Goal: Information Seeking & Learning: Learn about a topic

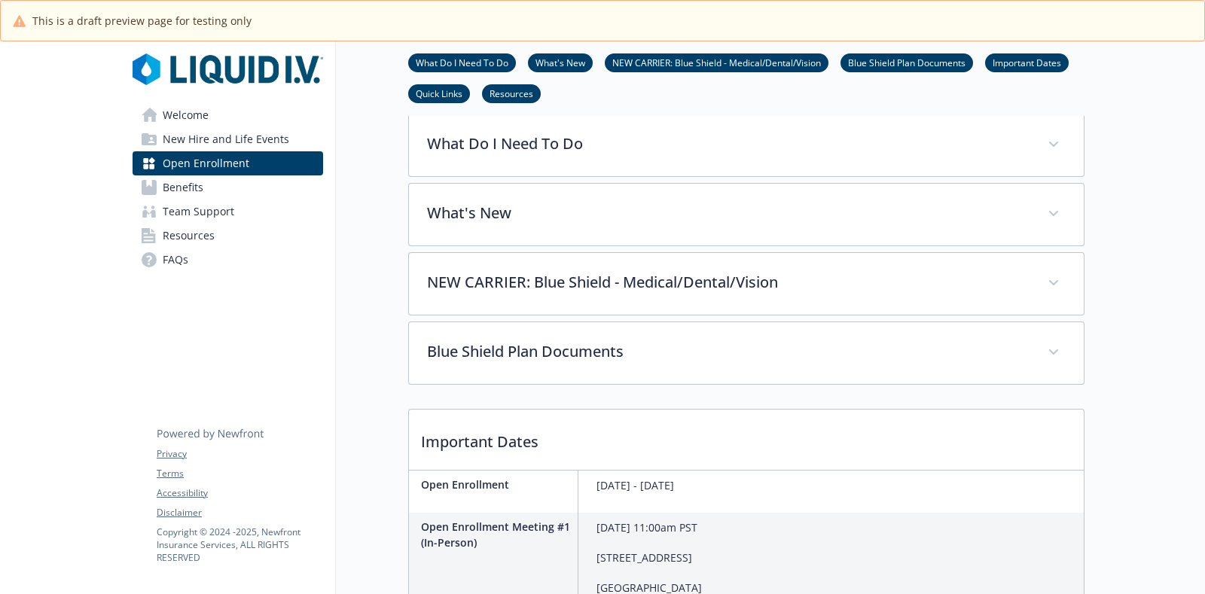
scroll to position [188, 0]
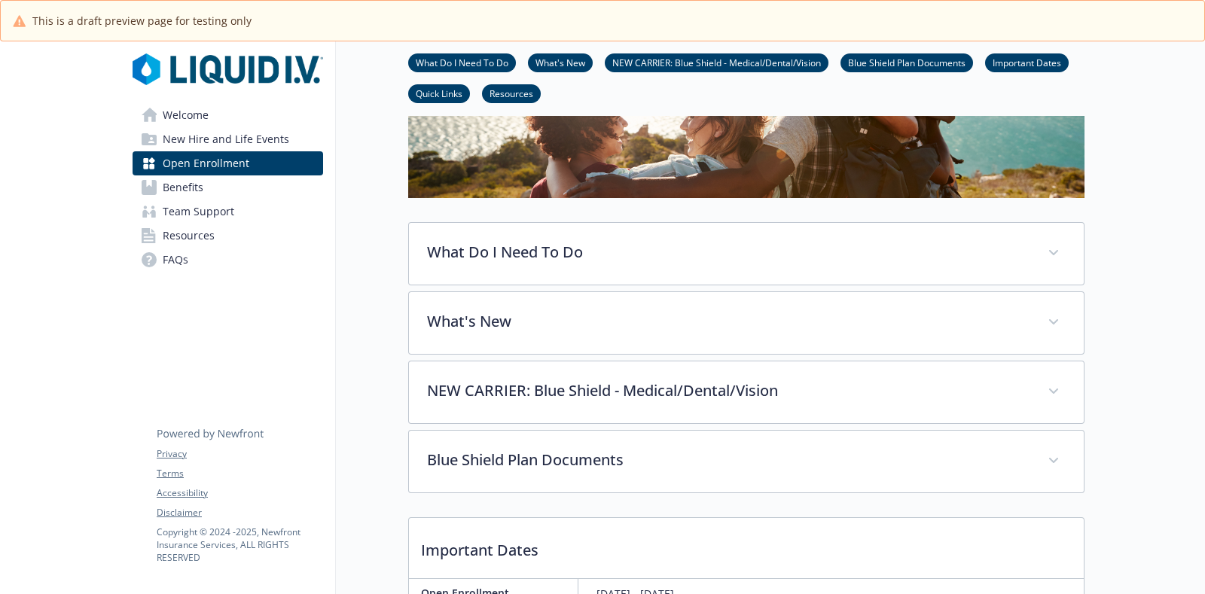
click at [240, 182] on link "Benefits" at bounding box center [228, 188] width 191 height 24
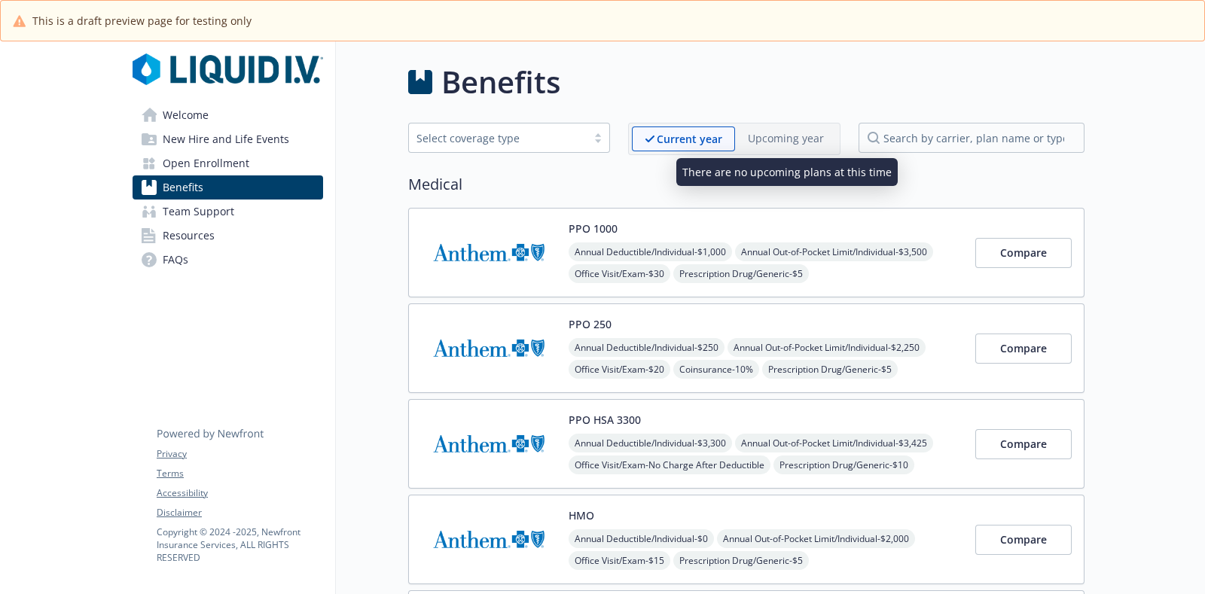
click at [776, 142] on p "Upcoming year" at bounding box center [786, 138] width 76 height 16
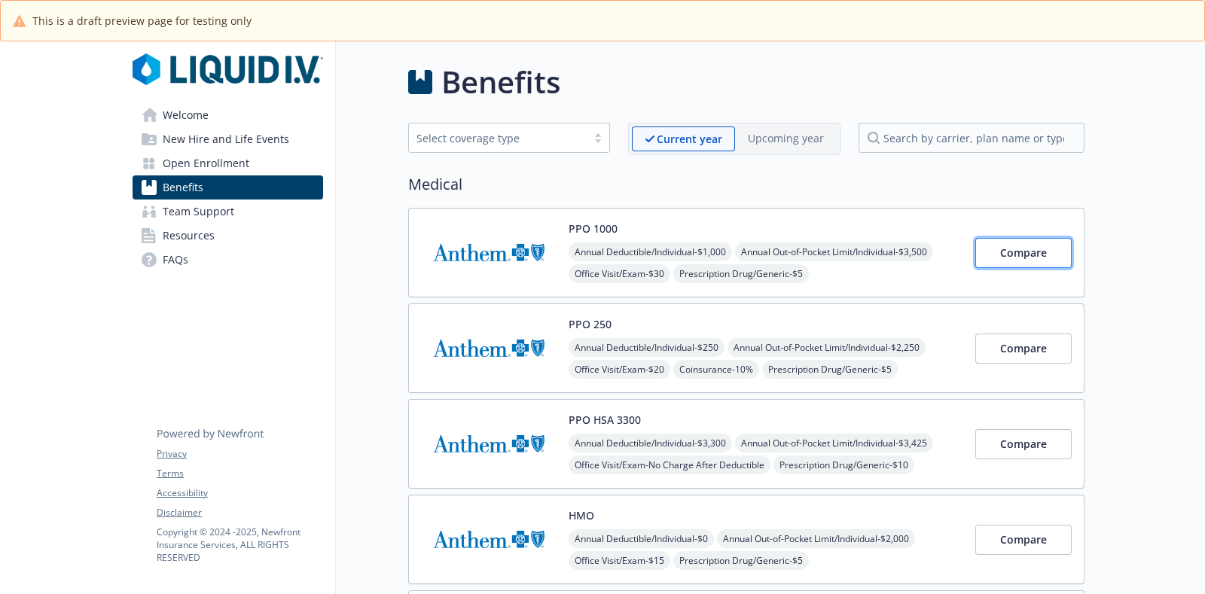
click at [1006, 257] on span "Compare" at bounding box center [1024, 253] width 47 height 14
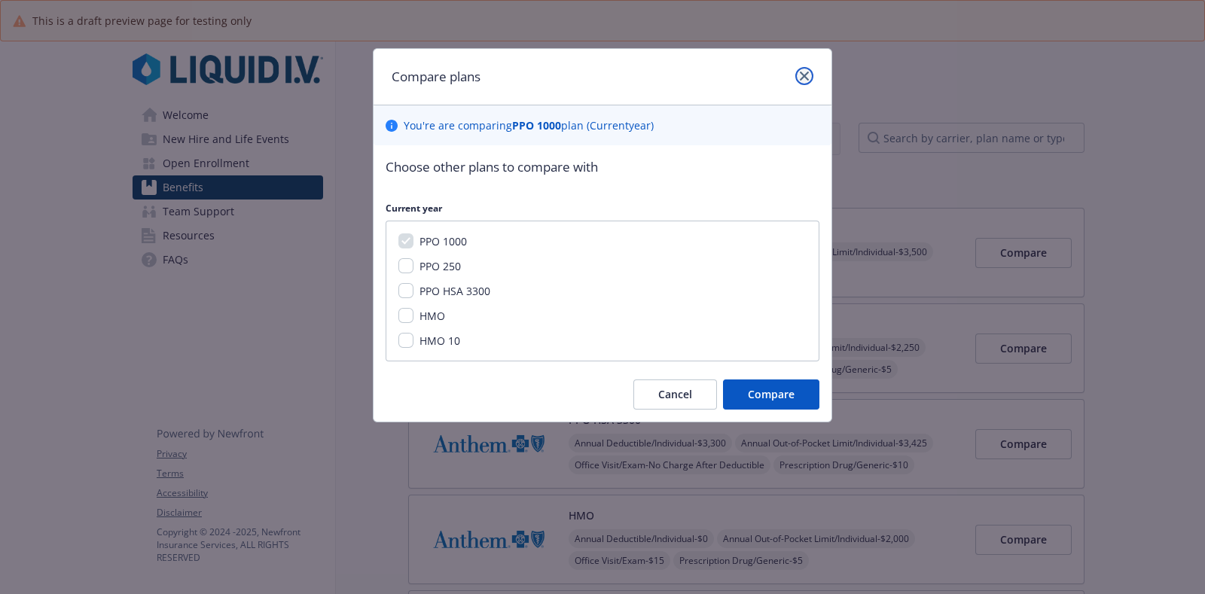
click at [796, 78] on link "close" at bounding box center [805, 76] width 18 height 18
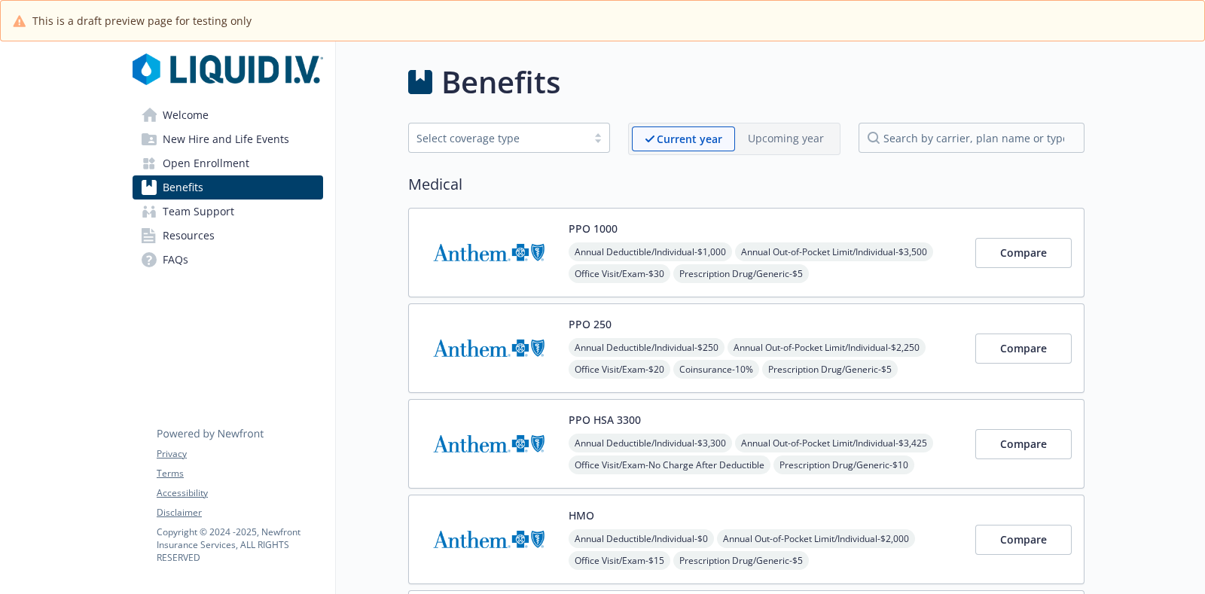
click at [498, 275] on img at bounding box center [489, 253] width 136 height 64
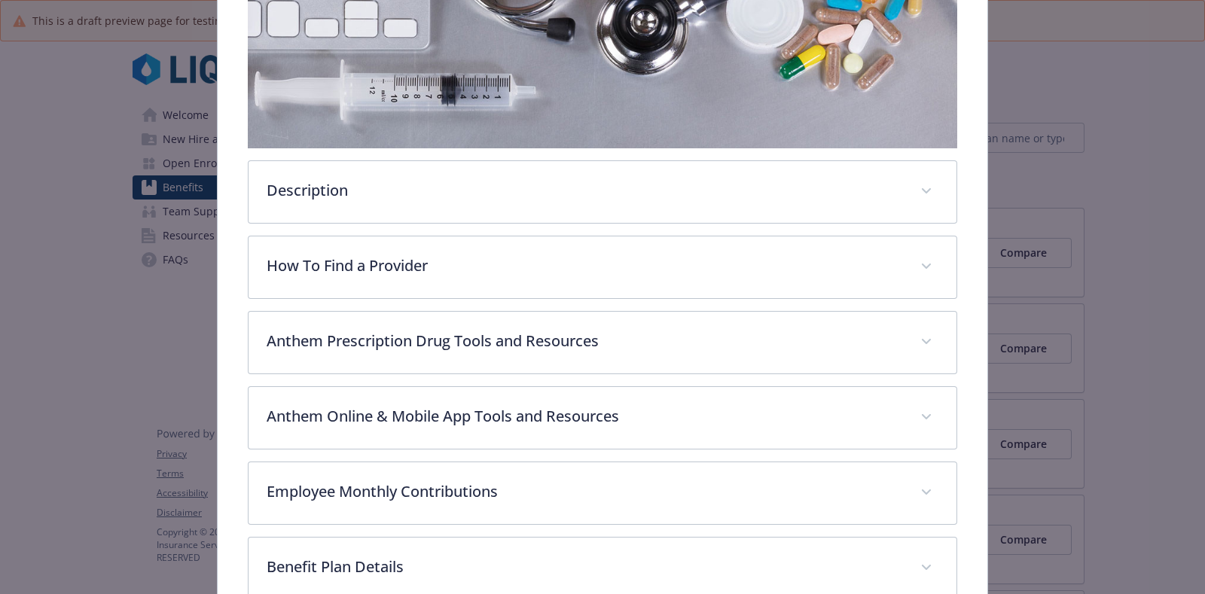
scroll to position [327, 0]
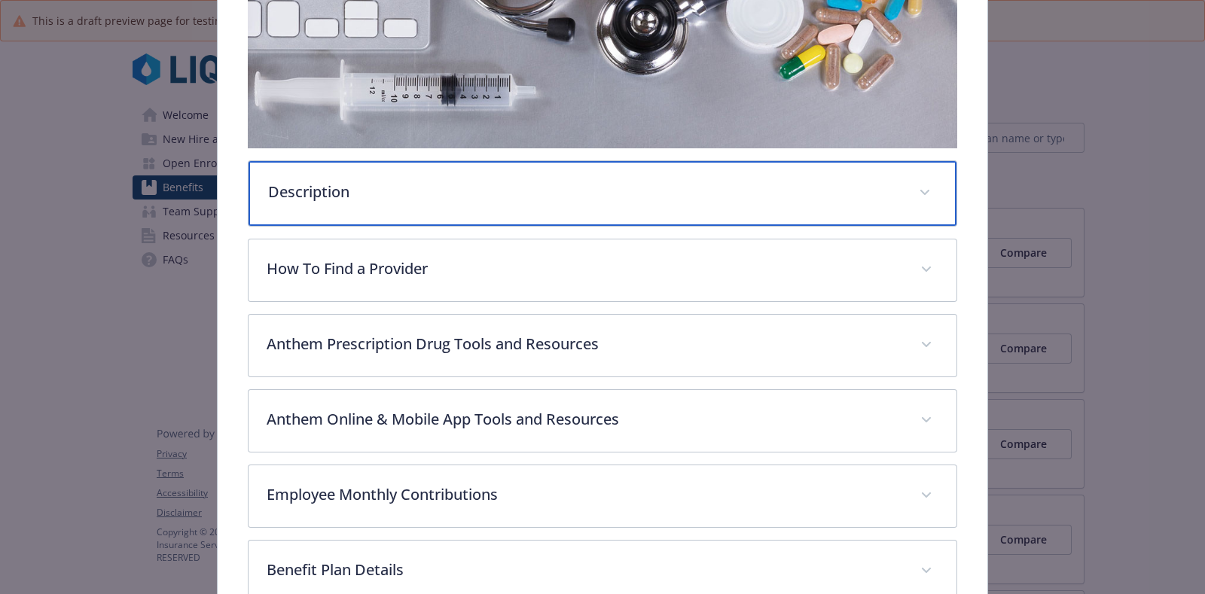
click at [433, 197] on div "Description" at bounding box center [603, 193] width 708 height 65
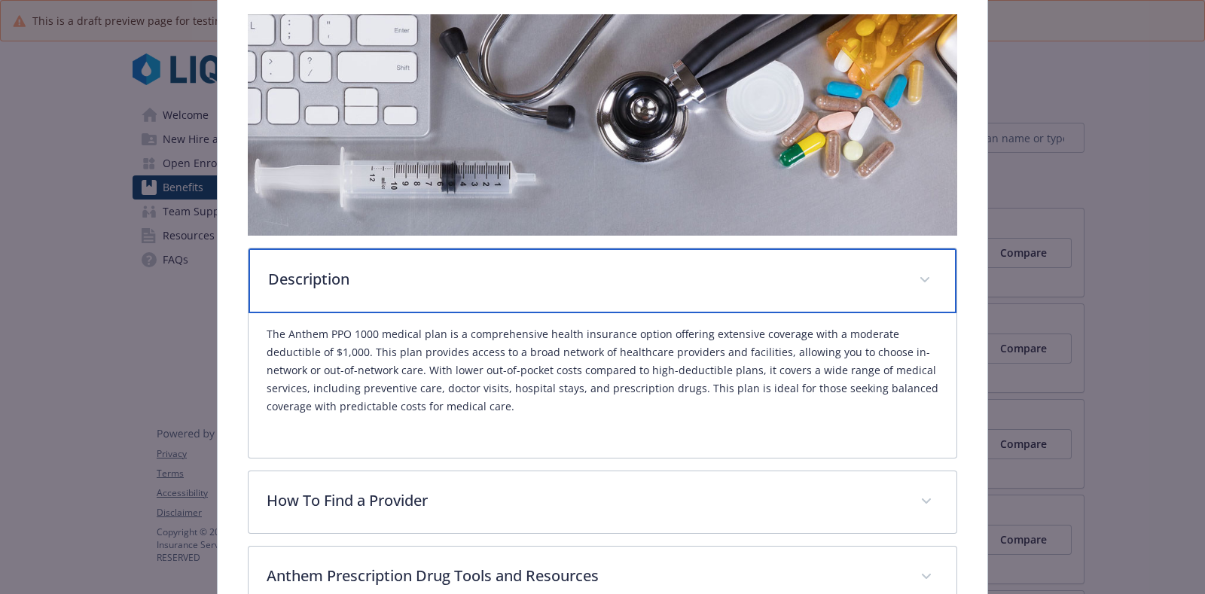
scroll to position [0, 0]
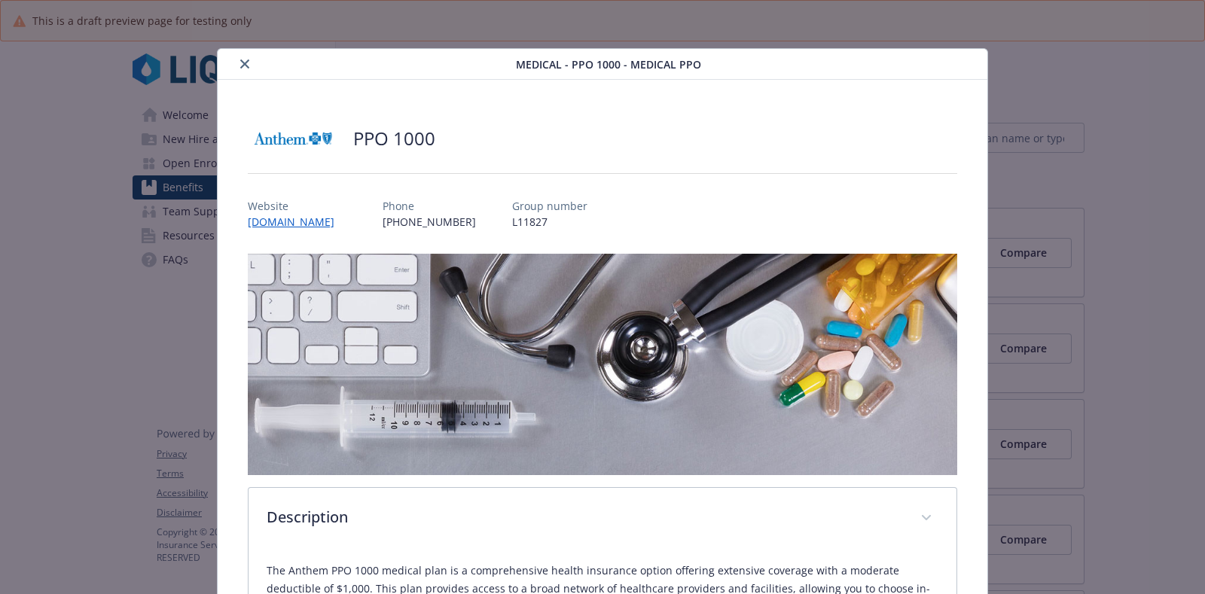
click at [240, 67] on icon "close" at bounding box center [244, 64] width 9 height 9
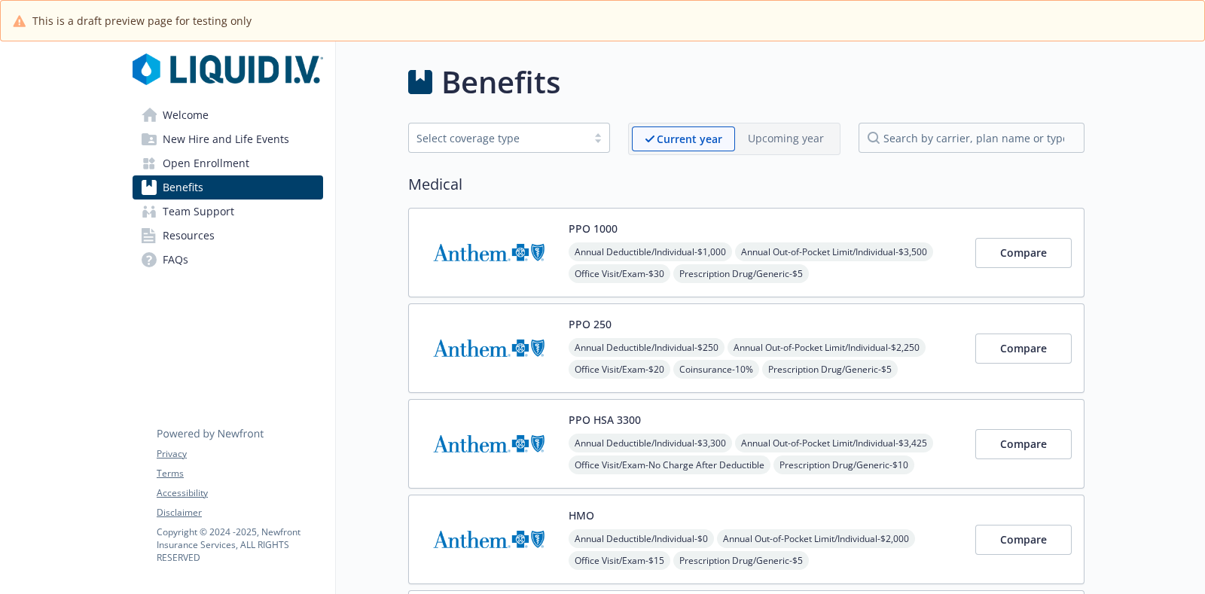
click at [478, 261] on img at bounding box center [489, 253] width 136 height 64
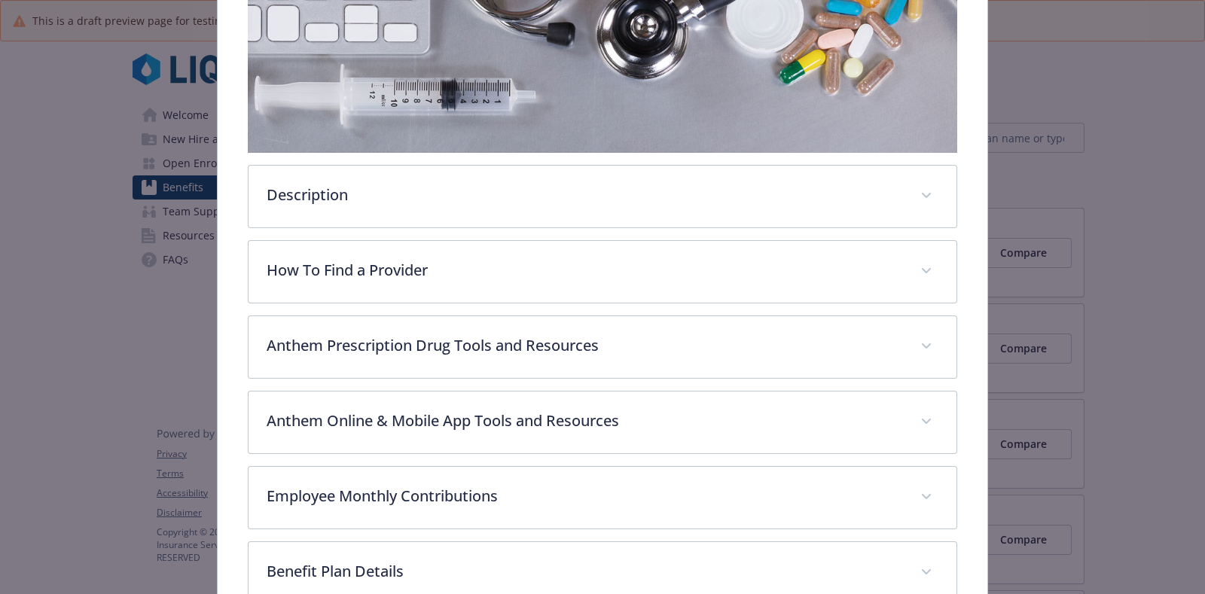
scroll to position [327, 0]
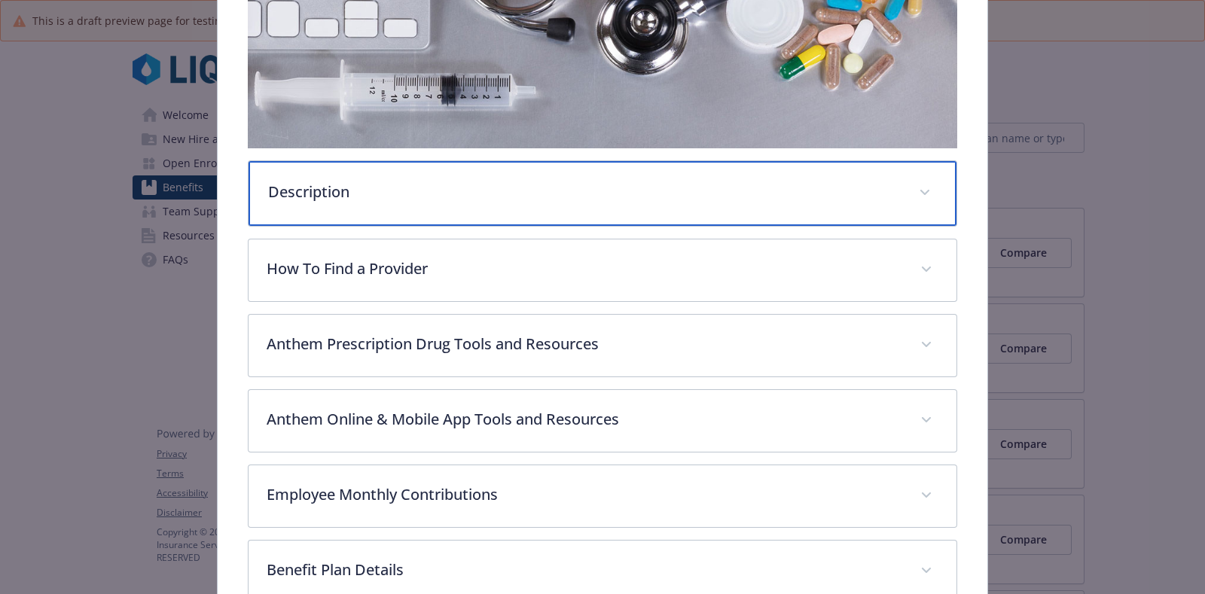
click at [376, 167] on div "Description" at bounding box center [603, 193] width 708 height 65
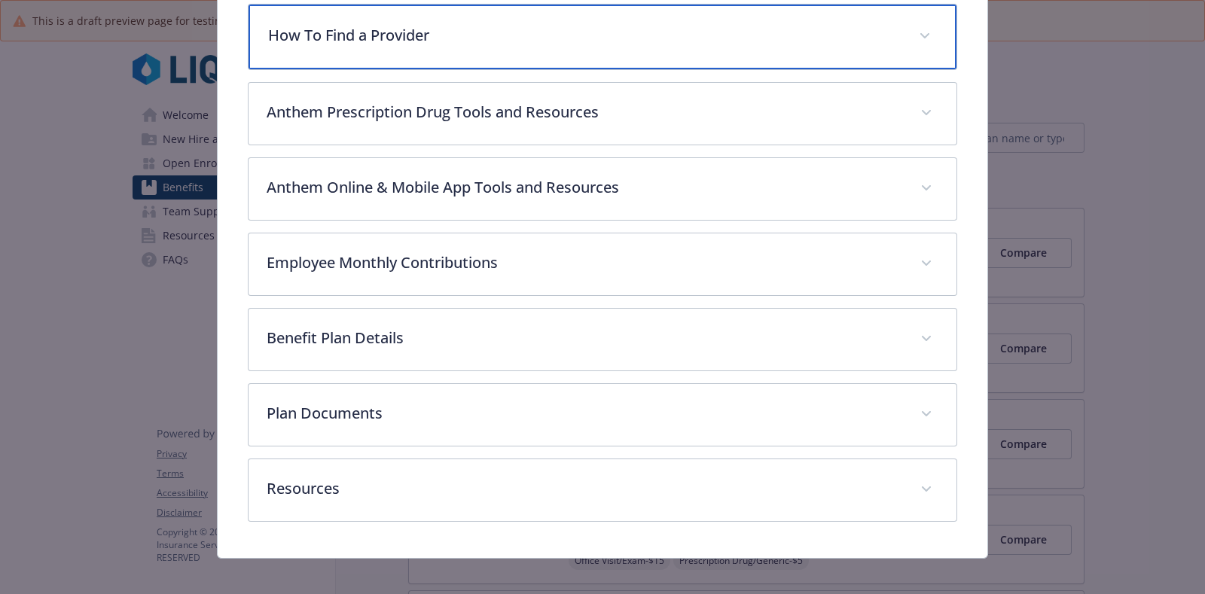
scroll to position [701, 0]
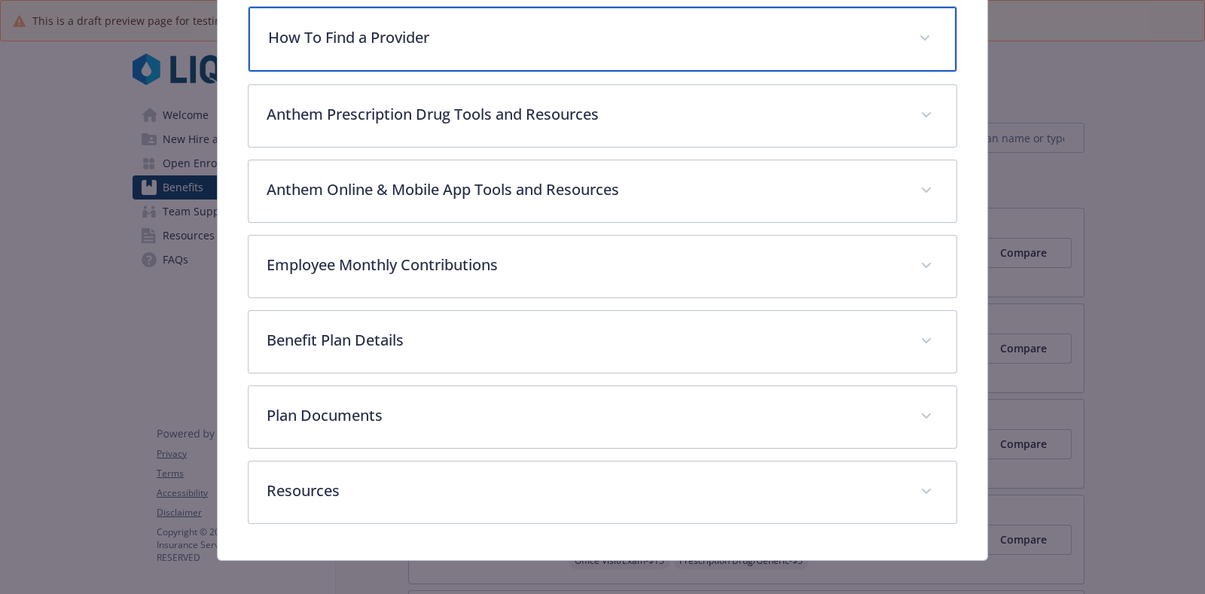
click at [362, 28] on p "How To Find a Provider" at bounding box center [584, 37] width 633 height 23
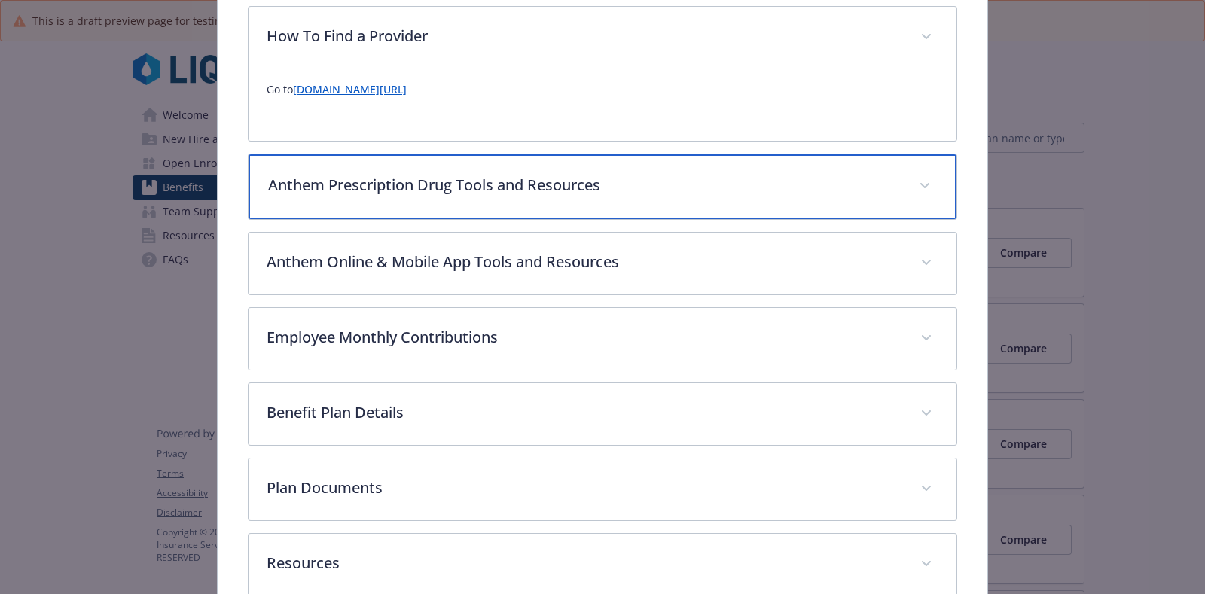
click at [422, 193] on div "Anthem Prescription Drug Tools and Resources" at bounding box center [603, 186] width 708 height 65
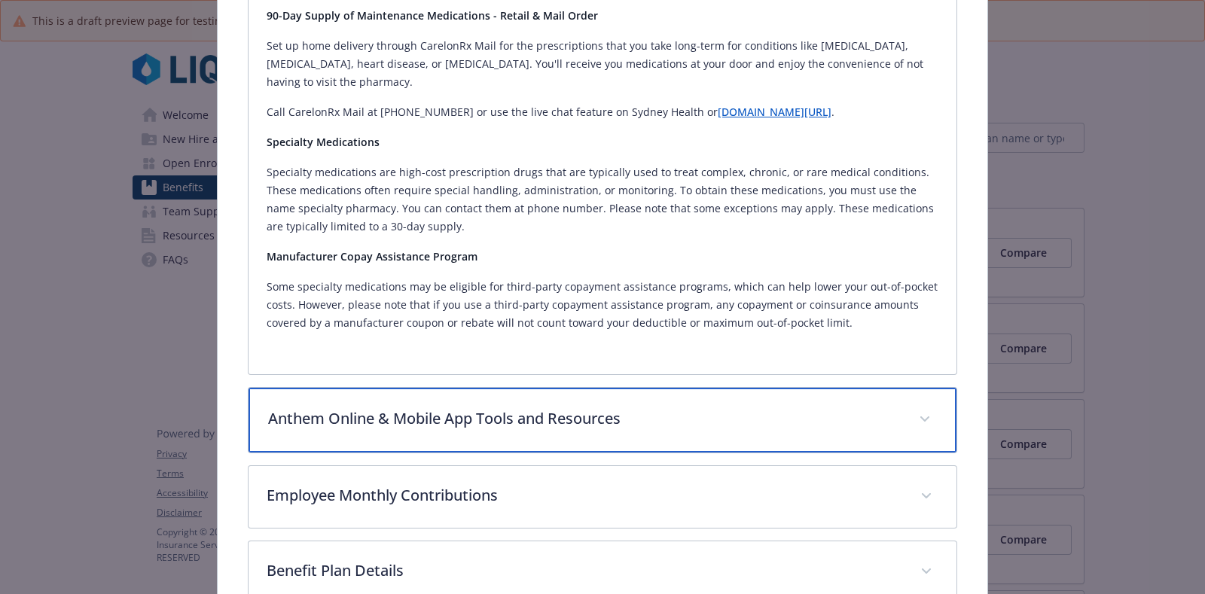
click at [428, 408] on p "Anthem Online & Mobile App Tools and Resources" at bounding box center [584, 419] width 633 height 23
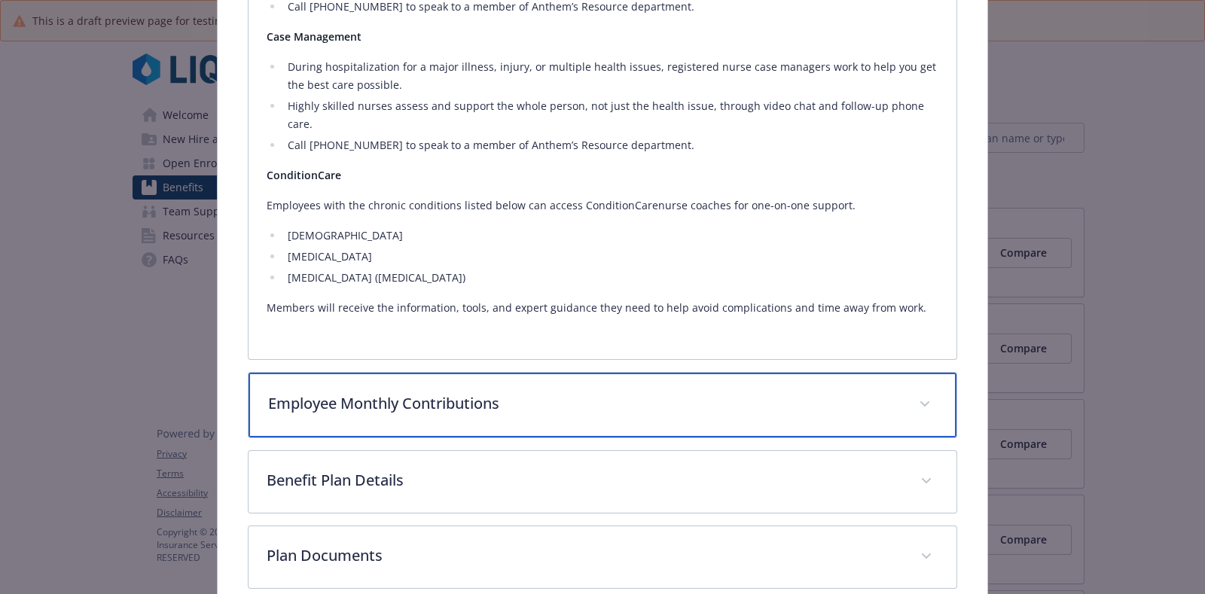
click at [439, 393] on p "Employee Monthly Contributions" at bounding box center [584, 404] width 633 height 23
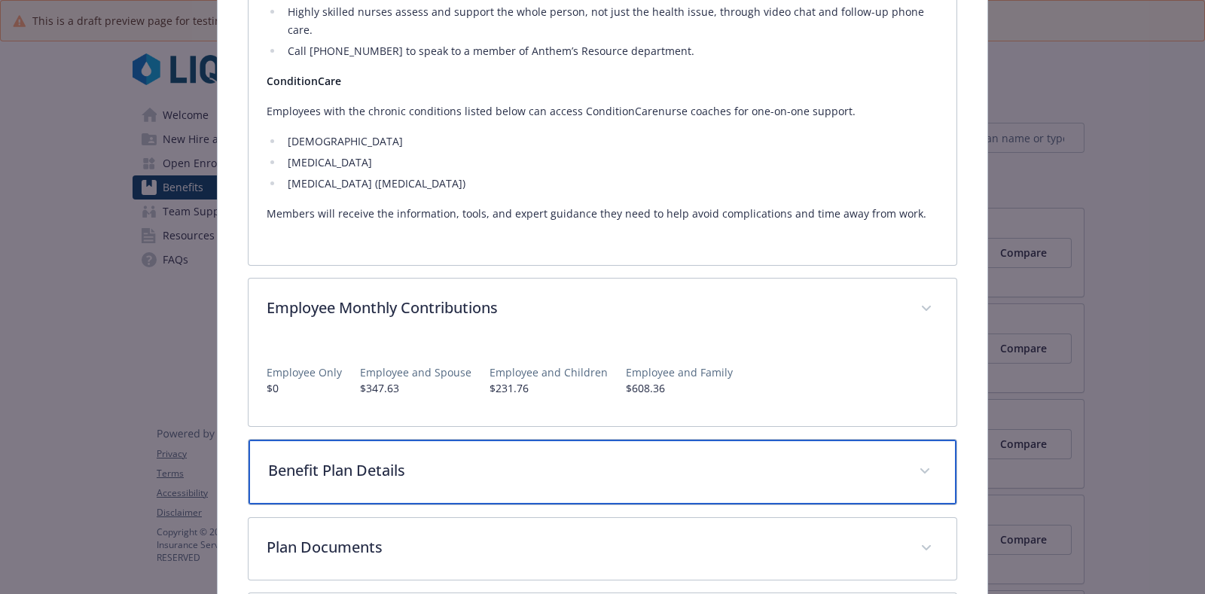
click at [431, 440] on div "Benefit Plan Details" at bounding box center [603, 472] width 708 height 65
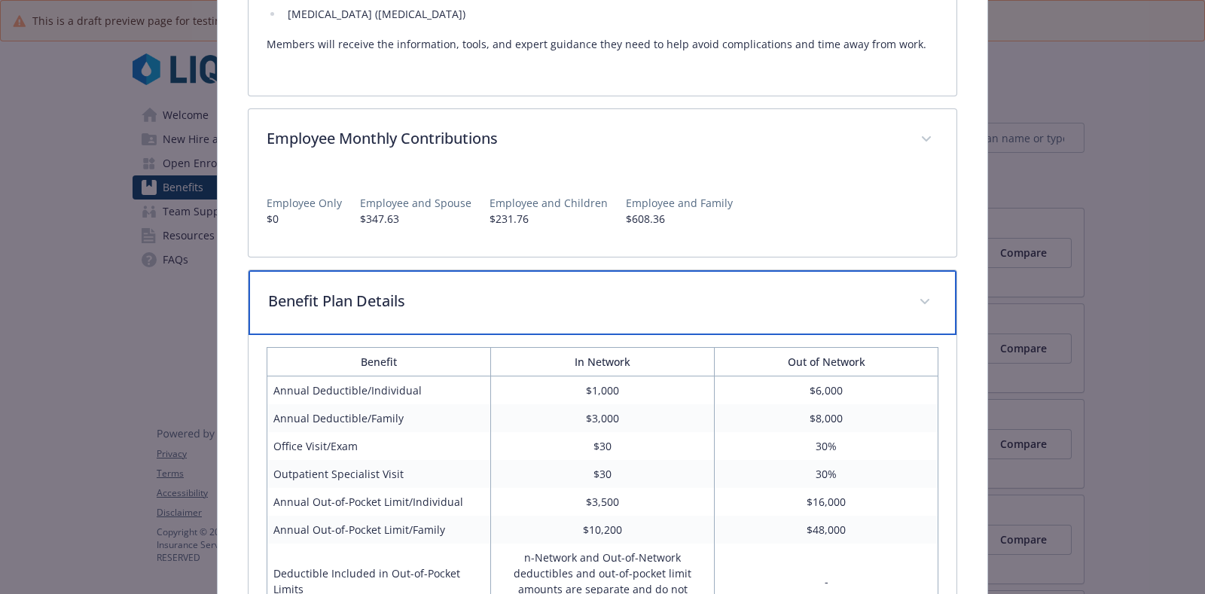
scroll to position [2486, 0]
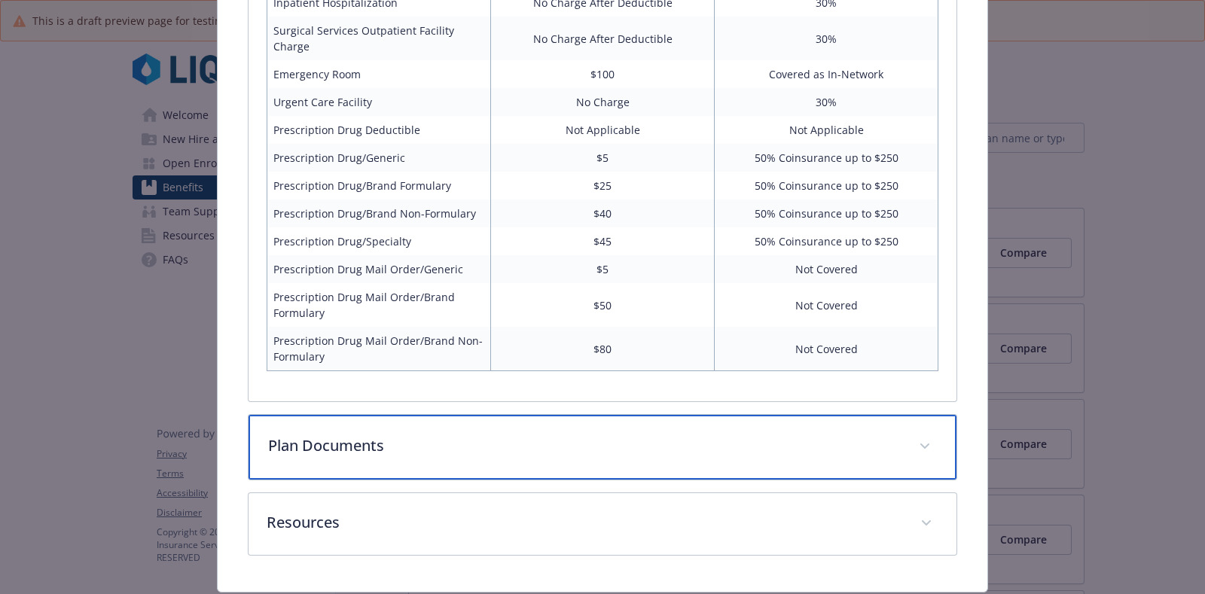
click at [439, 417] on div "Plan Documents" at bounding box center [603, 447] width 708 height 65
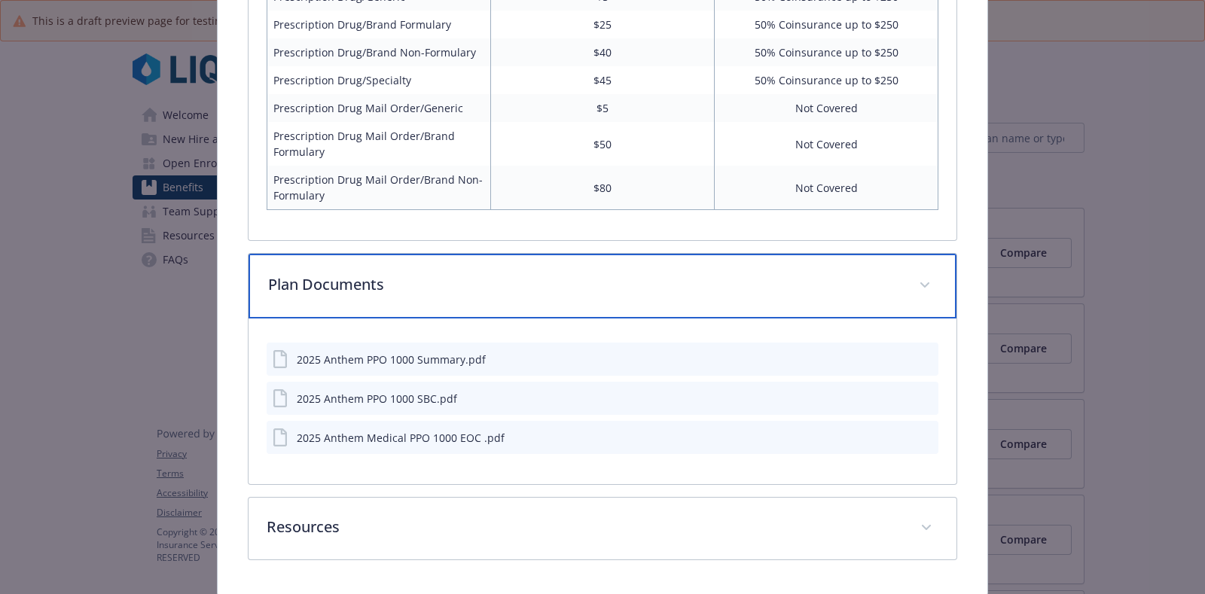
scroll to position [3291, 0]
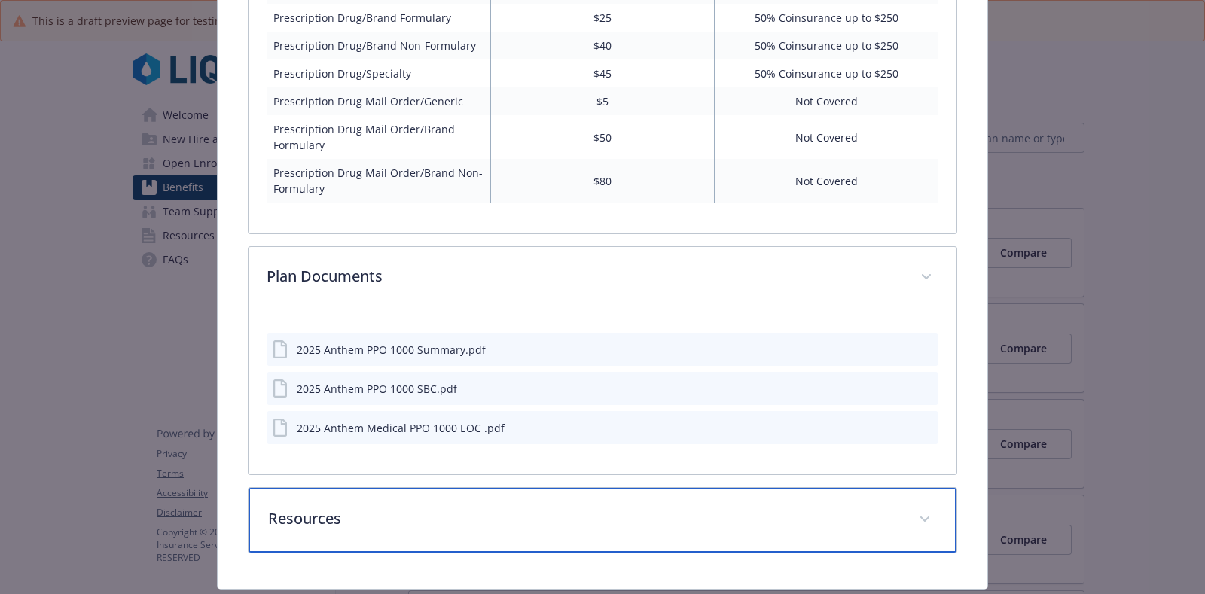
click at [422, 508] on p "Resources" at bounding box center [584, 519] width 633 height 23
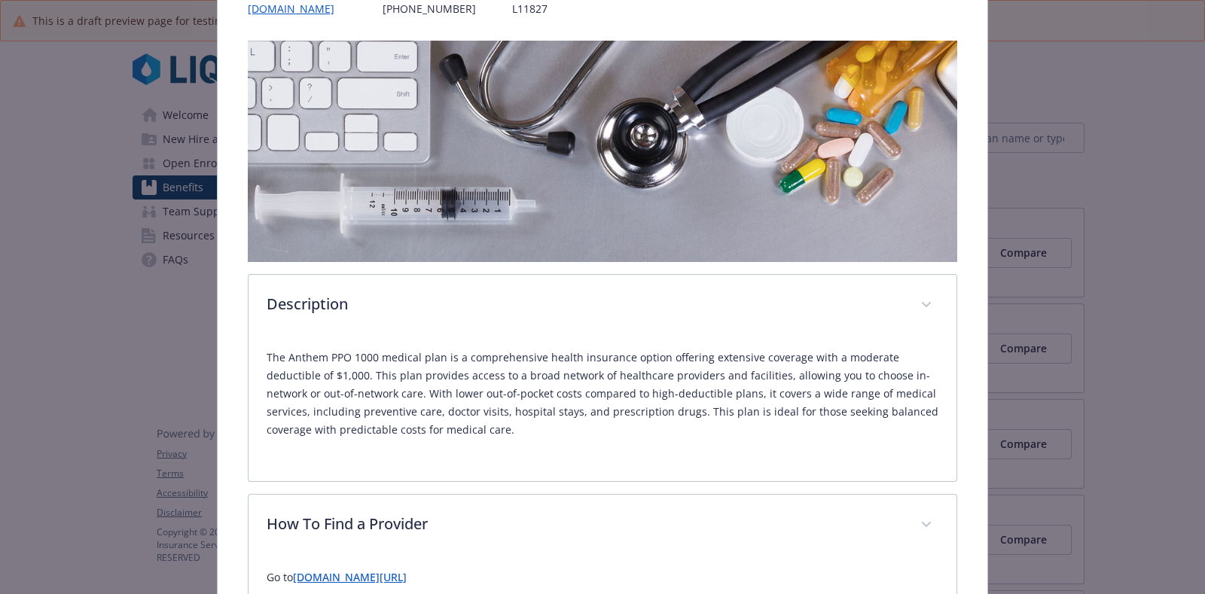
scroll to position [0, 0]
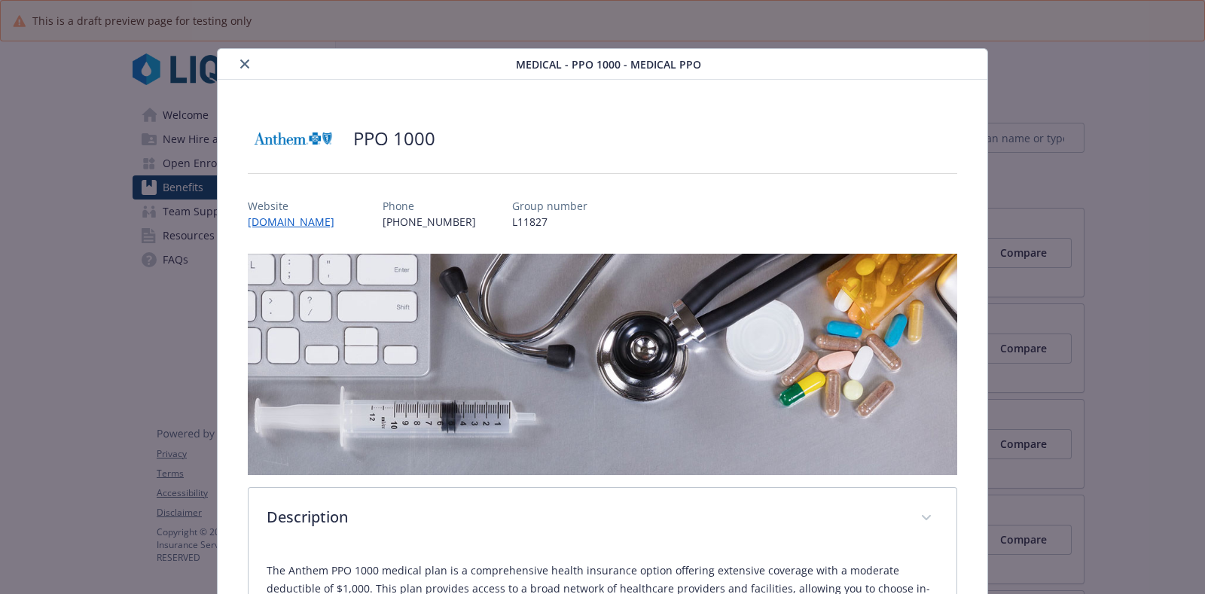
click at [240, 62] on icon "close" at bounding box center [244, 64] width 9 height 9
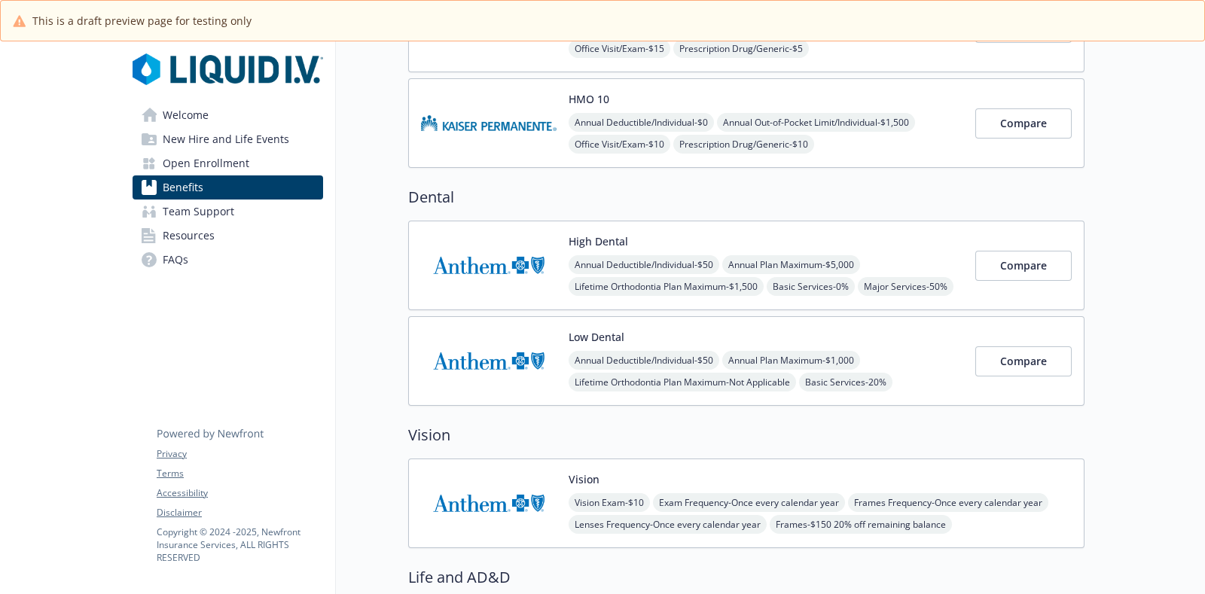
scroll to position [376, 0]
